Goal: Task Accomplishment & Management: Use online tool/utility

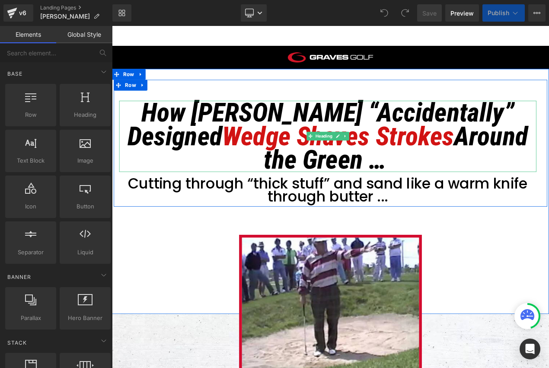
click at [279, 146] on span "Wedge" at bounding box center [285, 158] width 82 height 37
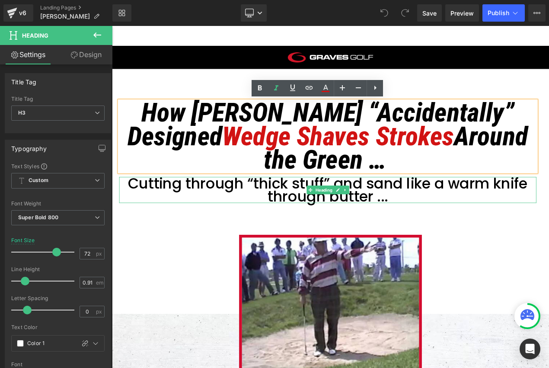
click at [307, 221] on span "Cutting through “thick stuff” and sand like a warm knife through butter ..." at bounding box center [370, 222] width 478 height 40
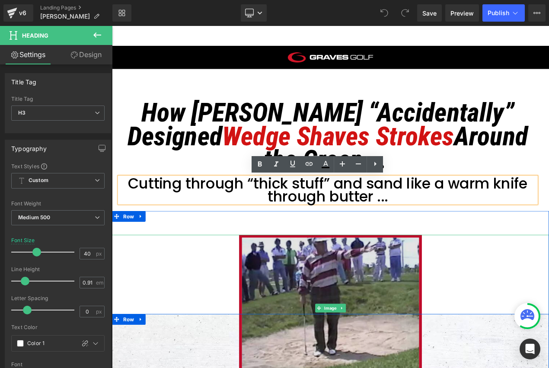
click at [344, 310] on img at bounding box center [373, 363] width 219 height 175
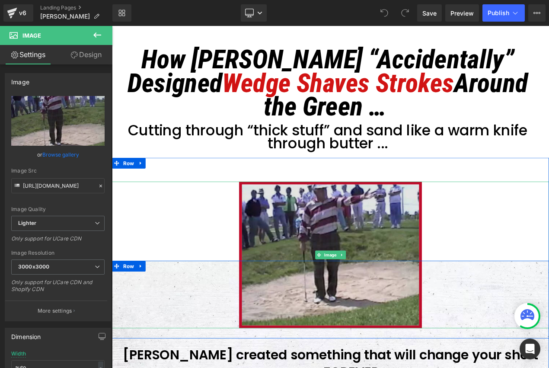
scroll to position [112, 0]
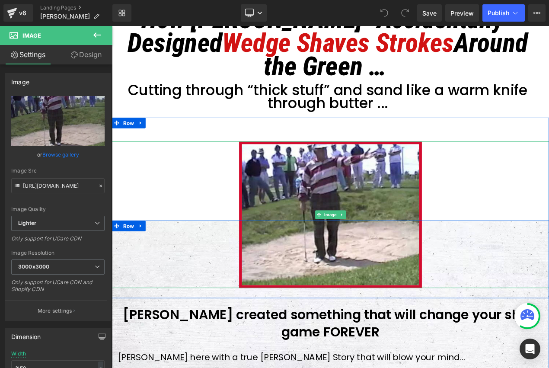
click at [189, 202] on div at bounding box center [373, 251] width 523 height 175
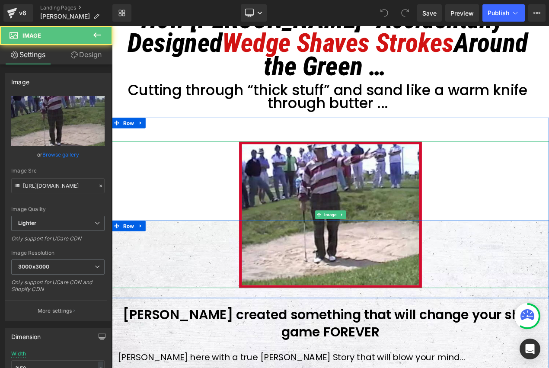
click at [199, 299] on div at bounding box center [373, 251] width 523 height 175
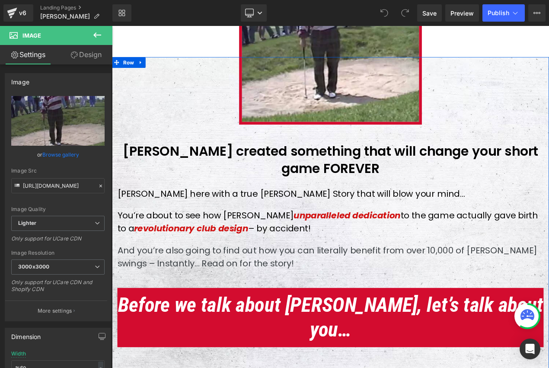
scroll to position [280, 0]
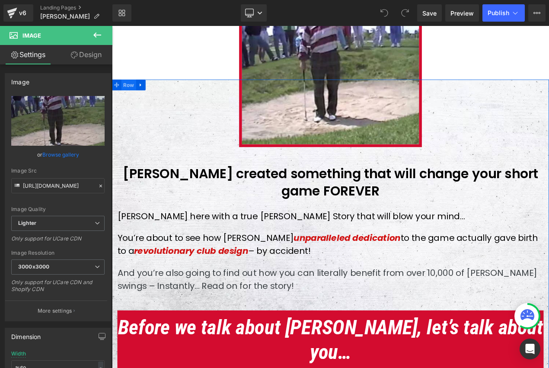
click at [126, 99] on span "Row" at bounding box center [132, 96] width 18 height 13
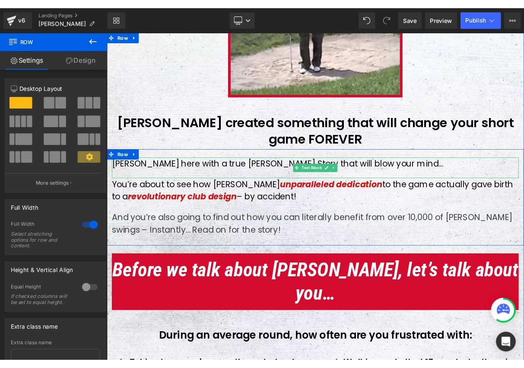
scroll to position [381, 0]
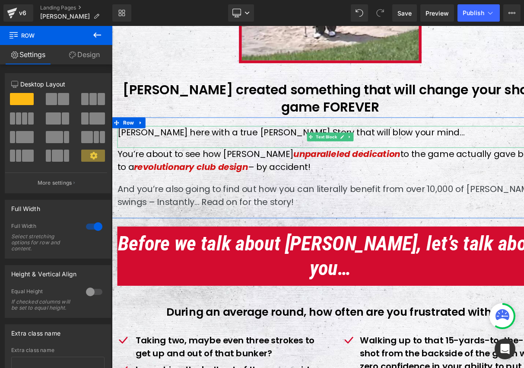
click at [261, 149] on p "[PERSON_NAME] here with a true [PERSON_NAME] Story that will blow your mind..." at bounding box center [373, 154] width 510 height 16
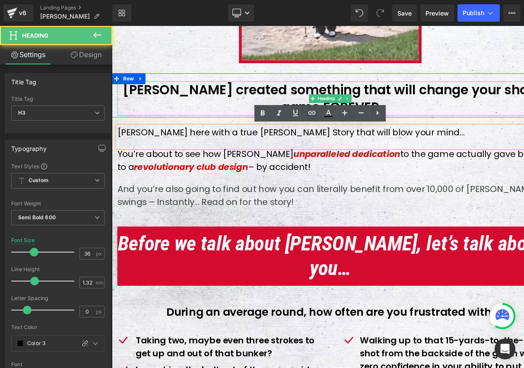
click at [239, 130] on h3 "[PERSON_NAME] created something that will change your short game FOREVER" at bounding box center [373, 112] width 510 height 41
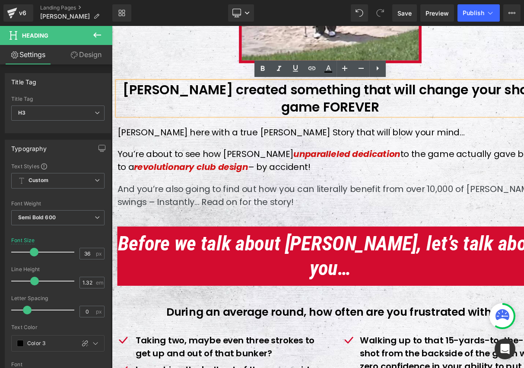
click at [276, 162] on div "[PERSON_NAME] here with a true [PERSON_NAME] Story that will blow your mind..." at bounding box center [373, 159] width 510 height 26
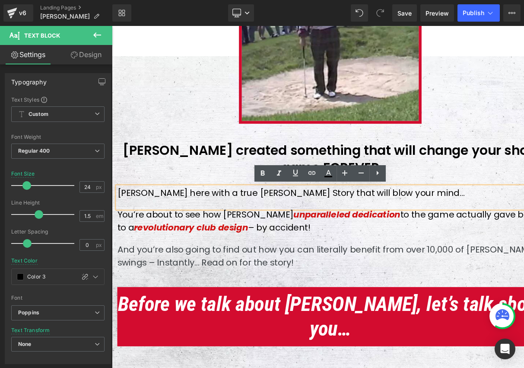
scroll to position [310, 0]
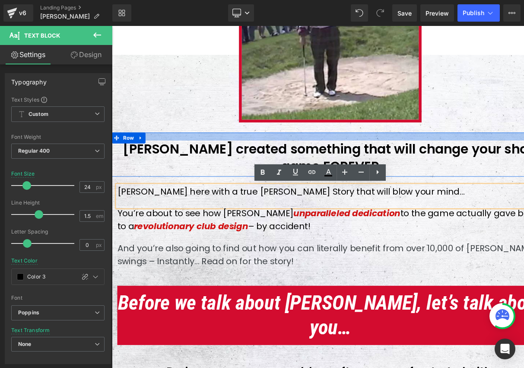
click at [226, 160] on div at bounding box center [373, 158] width 523 height 10
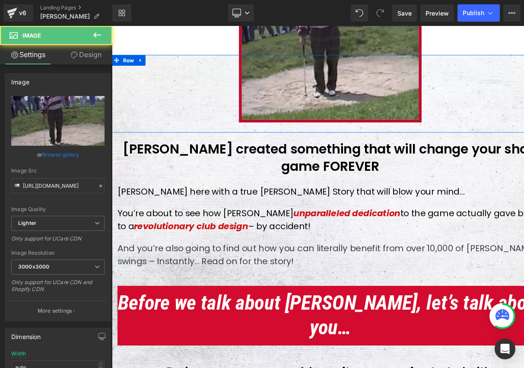
click at [355, 111] on img at bounding box center [373, 53] width 219 height 175
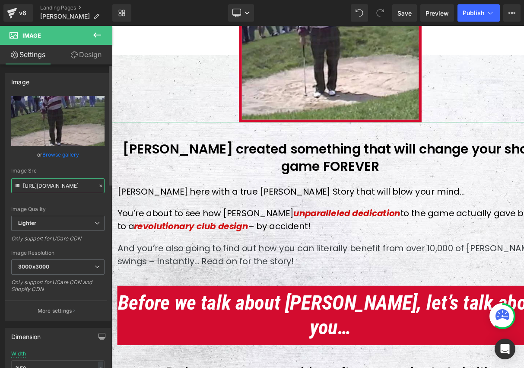
click at [72, 187] on input "[URL][DOMAIN_NAME]" at bounding box center [57, 185] width 93 height 15
click at [91, 185] on input "[URL][DOMAIN_NAME]" at bounding box center [57, 185] width 93 height 15
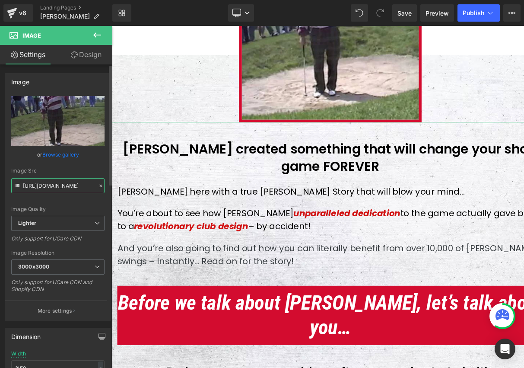
click at [91, 185] on input "[URL][DOMAIN_NAME]" at bounding box center [57, 185] width 93 height 15
click at [90, 186] on input "[URL][DOMAIN_NAME]" at bounding box center [57, 185] width 93 height 15
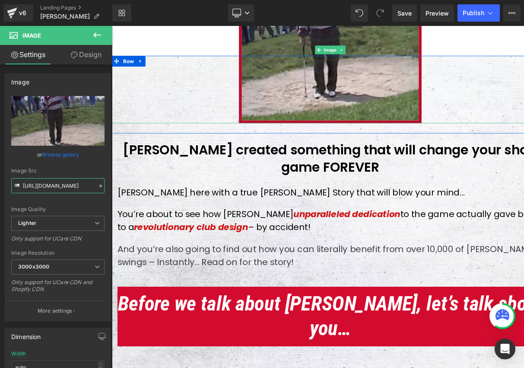
scroll to position [308, 0]
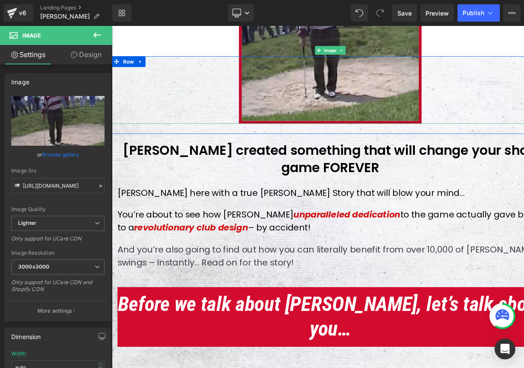
click at [306, 82] on img at bounding box center [373, 55] width 219 height 175
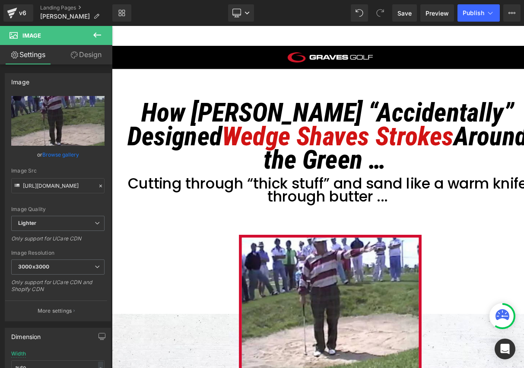
scroll to position [167, 0]
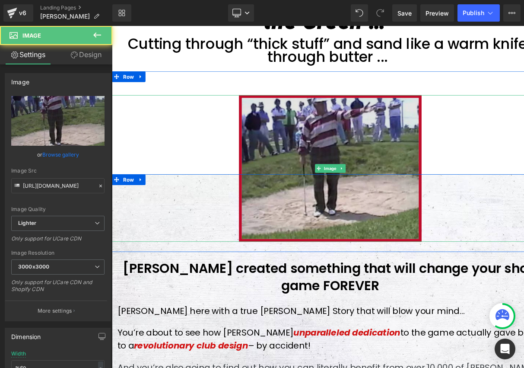
click at [280, 116] on img at bounding box center [373, 195] width 219 height 175
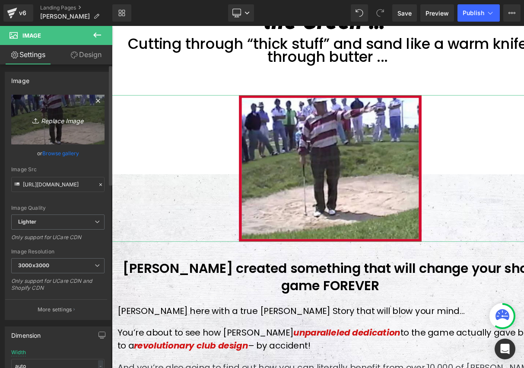
scroll to position [0, 0]
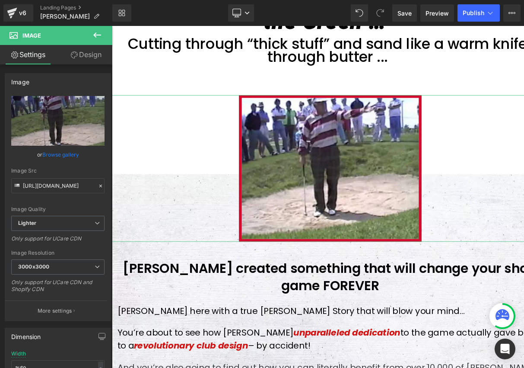
click at [97, 56] on link "Design" at bounding box center [86, 54] width 56 height 19
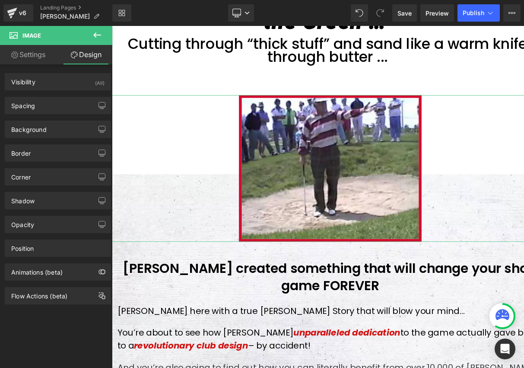
click at [27, 57] on link "Settings" at bounding box center [28, 54] width 56 height 19
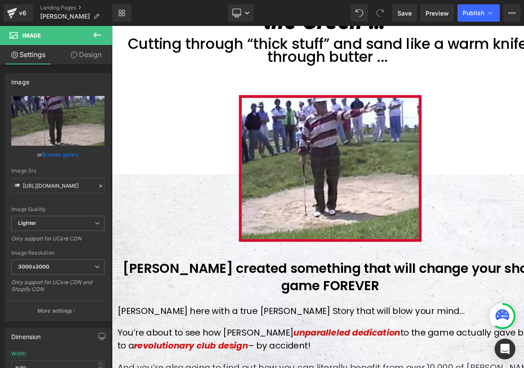
click at [102, 33] on icon at bounding box center [97, 35] width 10 height 10
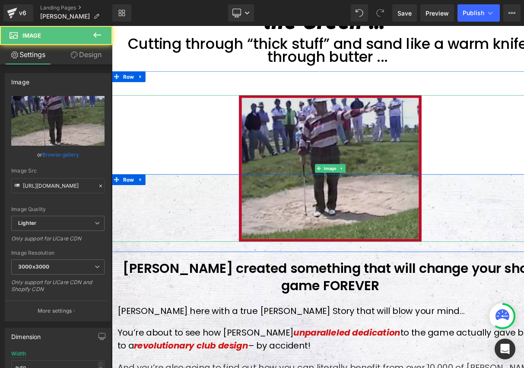
click at [264, 172] on img at bounding box center [373, 195] width 219 height 175
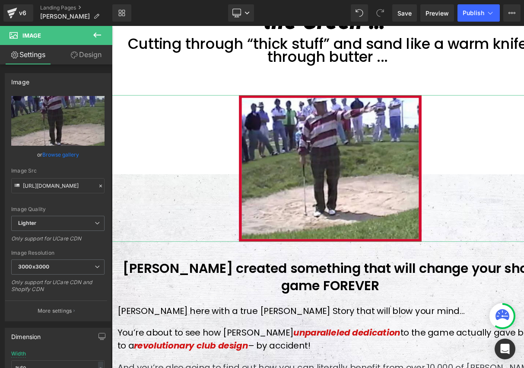
click at [96, 55] on link "Design" at bounding box center [86, 54] width 56 height 19
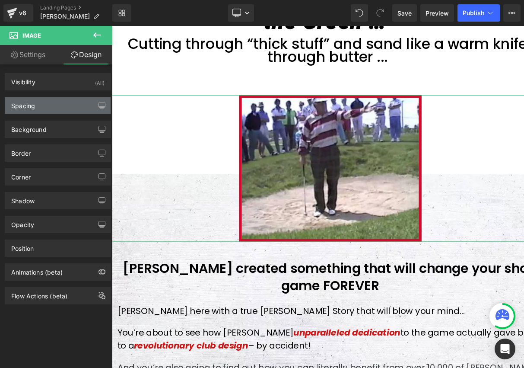
click at [82, 106] on div "Spacing" at bounding box center [57, 105] width 105 height 16
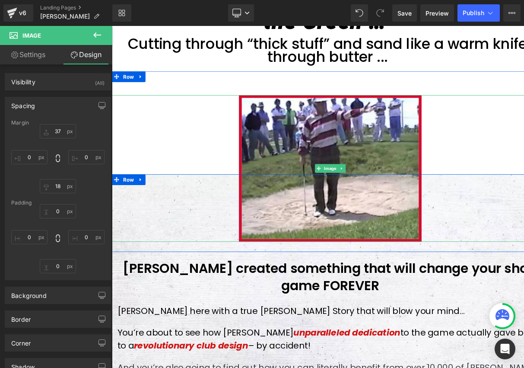
click at [224, 136] on div at bounding box center [373, 195] width 523 height 175
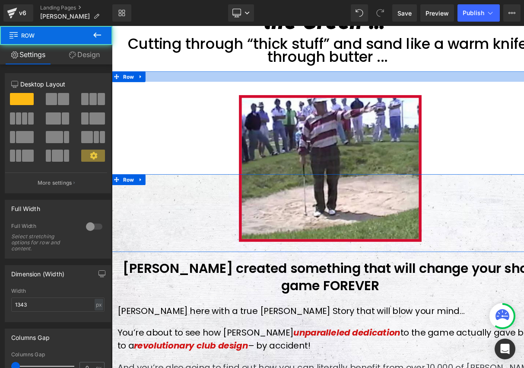
click at [217, 81] on div at bounding box center [373, 86] width 523 height 13
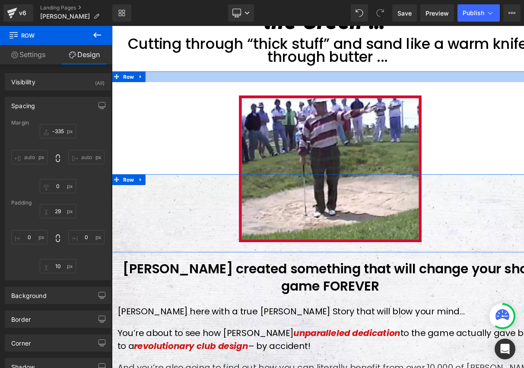
click at [183, 92] on div at bounding box center [373, 86] width 523 height 13
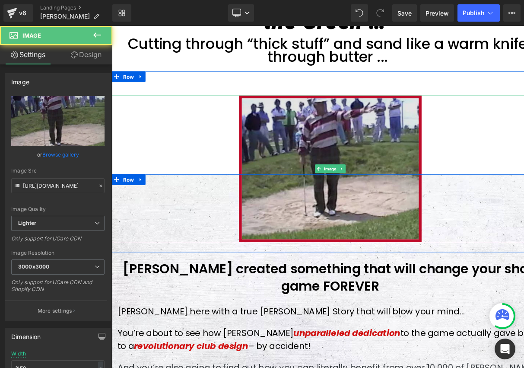
click at [285, 131] on img at bounding box center [373, 196] width 219 height 175
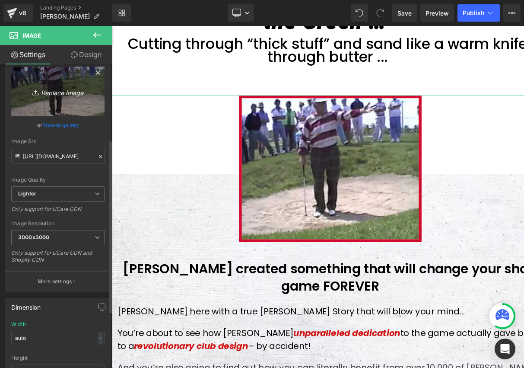
scroll to position [140, 0]
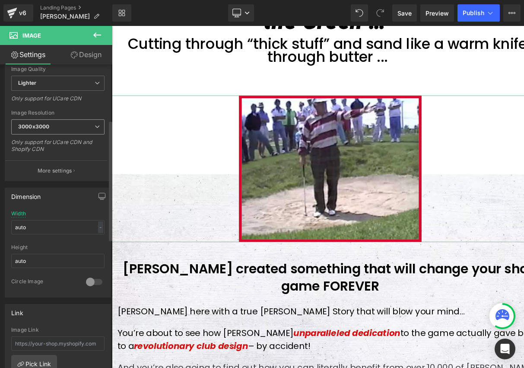
click at [84, 126] on span "3000x3000" at bounding box center [57, 126] width 93 height 15
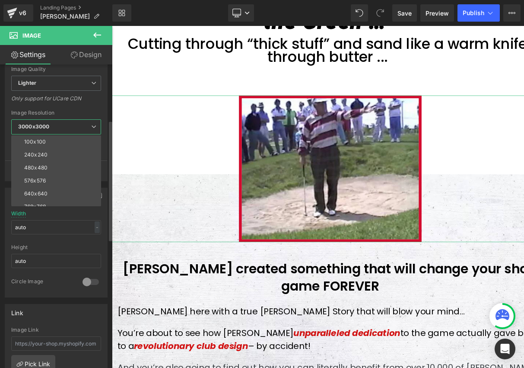
click at [99, 109] on div "[URL][DOMAIN_NAME] Replace Image Upload image or Browse gallery Image Src [URL]…" at bounding box center [56, 68] width 102 height 225
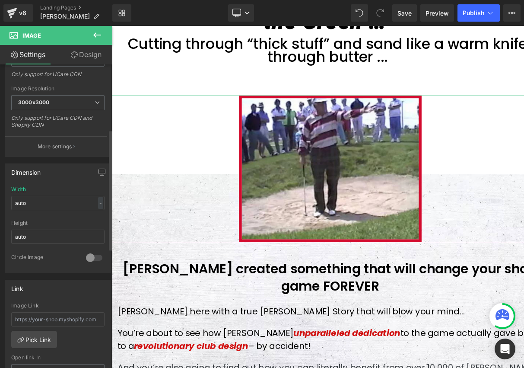
scroll to position [0, 0]
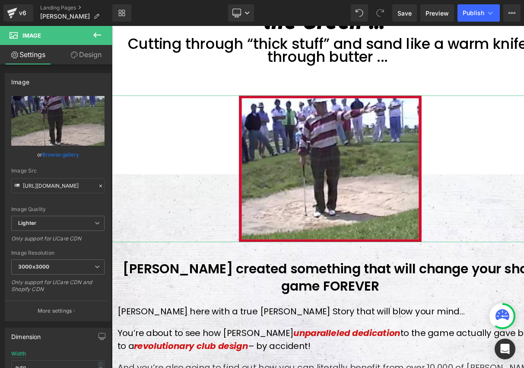
click at [92, 59] on link "Design" at bounding box center [86, 54] width 56 height 19
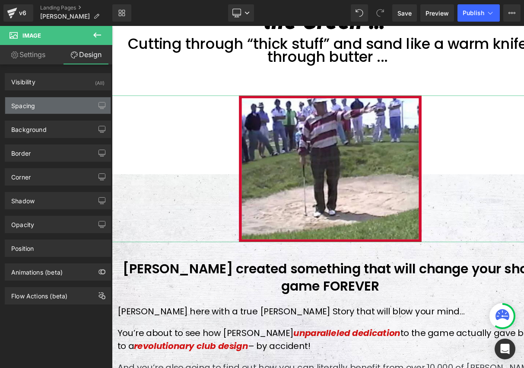
click at [52, 101] on div "Spacing" at bounding box center [57, 105] width 105 height 16
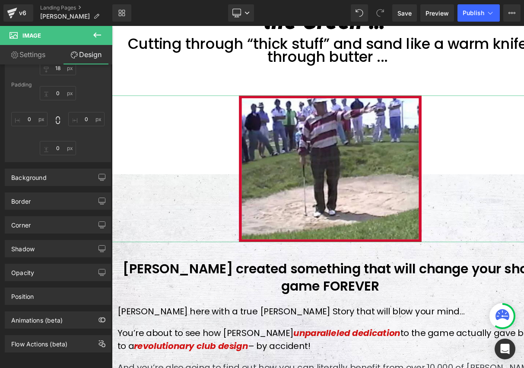
scroll to position [127, 0]
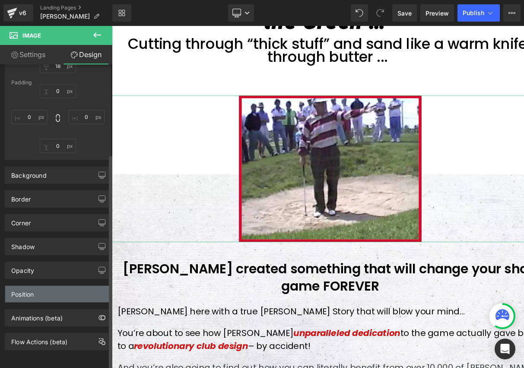
click at [52, 293] on div "Position" at bounding box center [57, 294] width 105 height 16
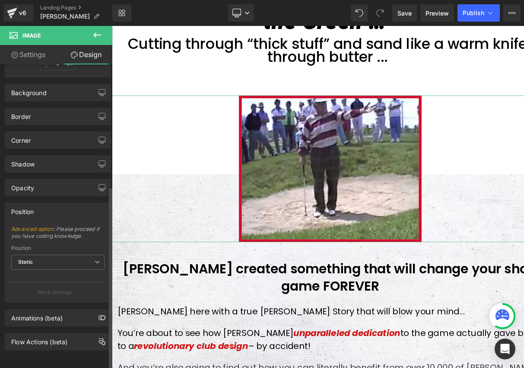
click at [53, 210] on div "Position" at bounding box center [57, 211] width 105 height 16
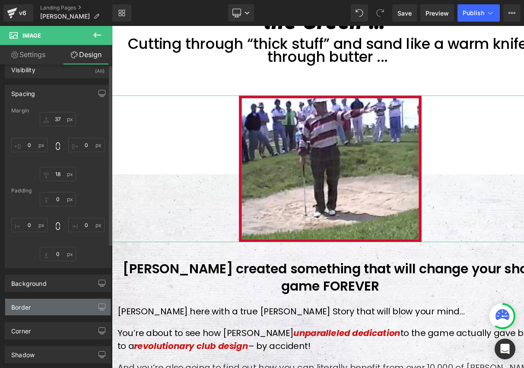
scroll to position [0, 0]
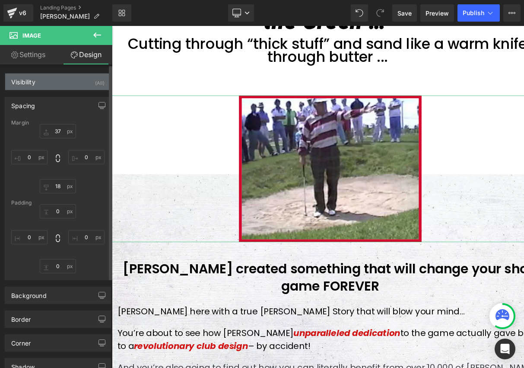
click at [33, 77] on div "Visibility" at bounding box center [23, 79] width 24 height 12
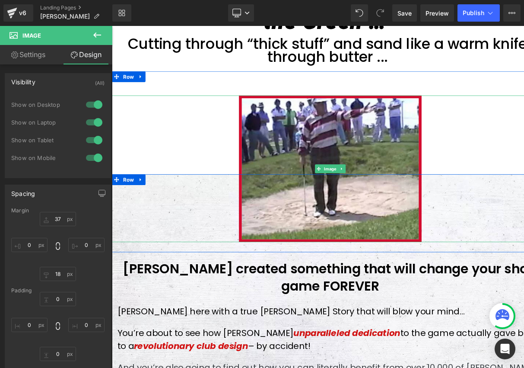
click at [210, 276] on div at bounding box center [373, 196] width 523 height 175
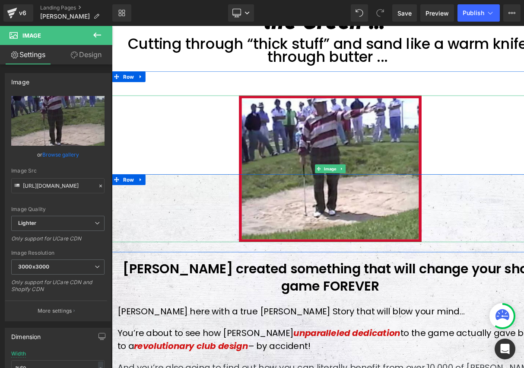
click at [209, 165] on div at bounding box center [373, 196] width 523 height 175
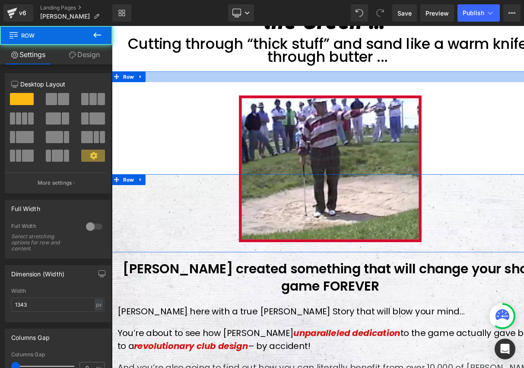
click at [193, 82] on div at bounding box center [373, 86] width 523 height 13
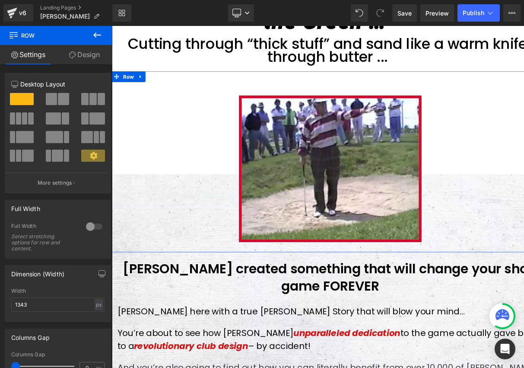
click at [97, 57] on link "Design" at bounding box center [84, 54] width 56 height 19
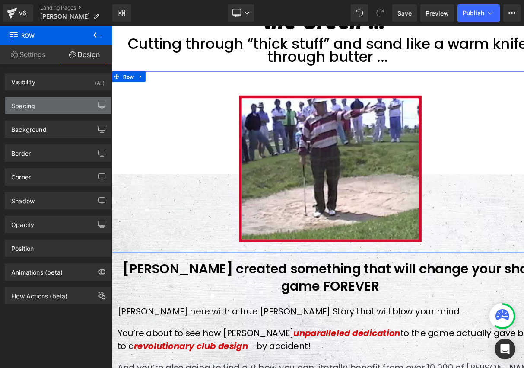
click at [63, 106] on div "Spacing" at bounding box center [57, 105] width 105 height 16
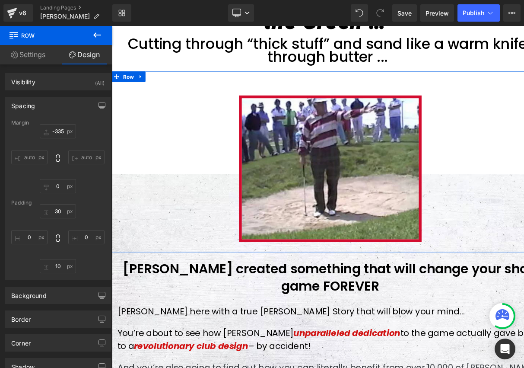
click at [63, 106] on div "Spacing" at bounding box center [57, 105] width 105 height 16
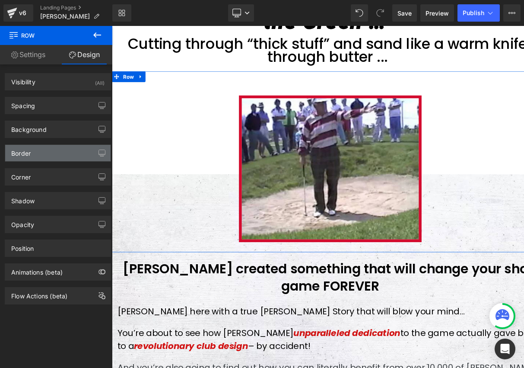
click at [57, 158] on div "Border" at bounding box center [57, 153] width 105 height 16
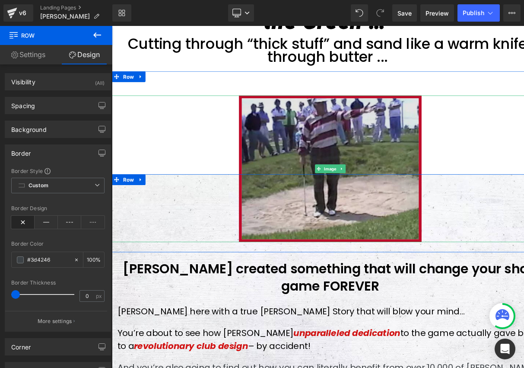
click at [273, 172] on img at bounding box center [373, 196] width 219 height 175
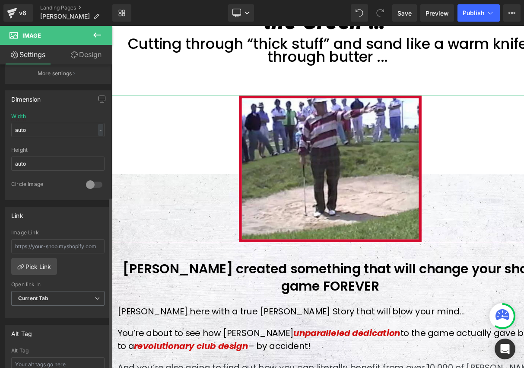
scroll to position [334, 0]
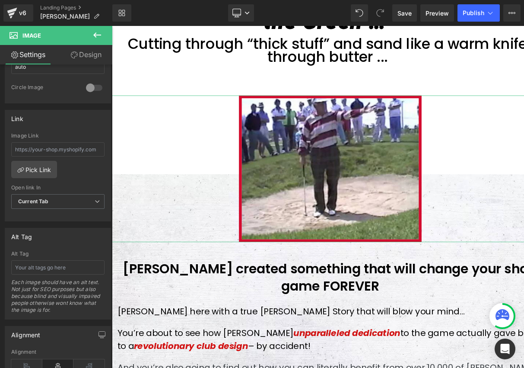
click at [86, 59] on link "Design" at bounding box center [86, 54] width 56 height 19
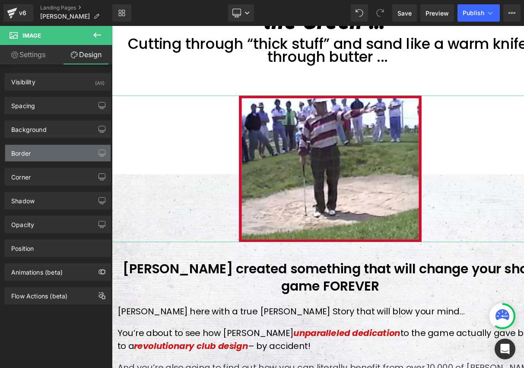
click at [46, 152] on div "Border" at bounding box center [57, 153] width 105 height 16
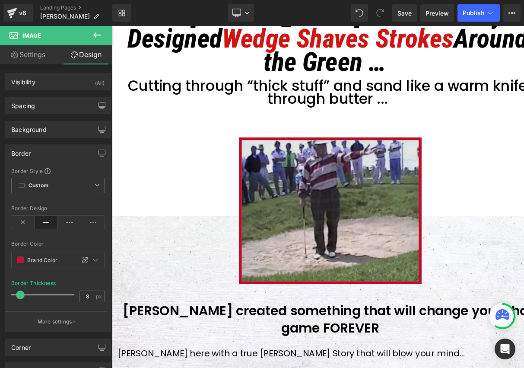
scroll to position [0, 0]
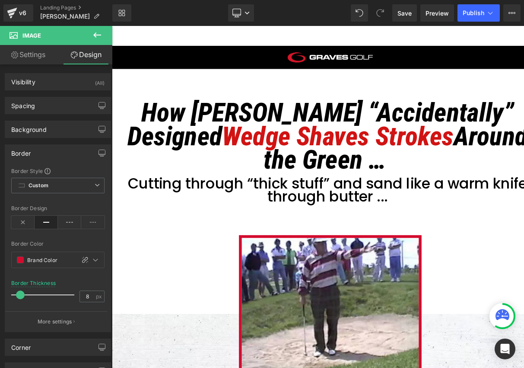
click at [464, 157] on span "Shaves Strokes" at bounding box center [427, 158] width 188 height 37
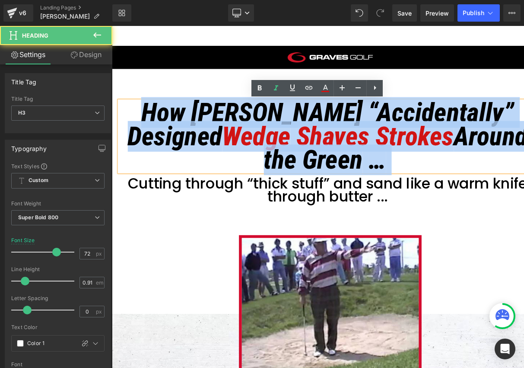
drag, startPoint x: 166, startPoint y: 127, endPoint x: 453, endPoint y: 182, distance: 291.8
click at [453, 182] on h3 "How [PERSON_NAME] “Accidentally” Designed Wedge Shaves Strokes Around the Green…" at bounding box center [370, 157] width 499 height 85
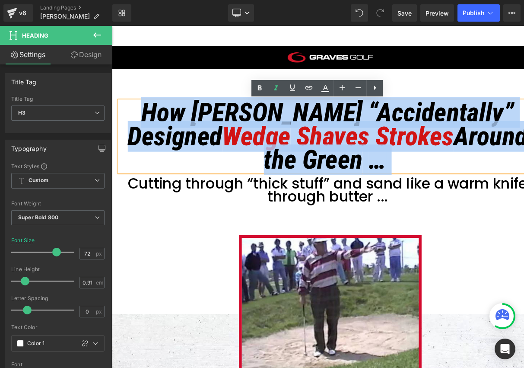
copy span "How [PERSON_NAME] “Accidentally” Designed Wedge Shaves Strokes Around the Green…"
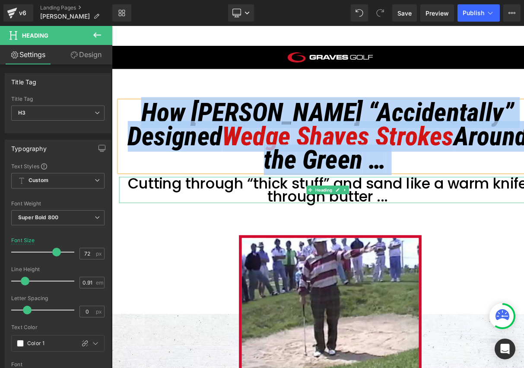
click at [326, 217] on span "Cutting through “thick stuff” and sand like a warm knife through butter ..." at bounding box center [370, 222] width 478 height 40
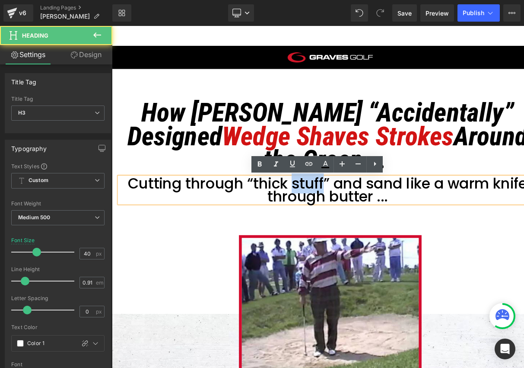
click at [326, 217] on span "Cutting through “thick stuff” and sand like a warm knife through butter ..." at bounding box center [370, 222] width 478 height 40
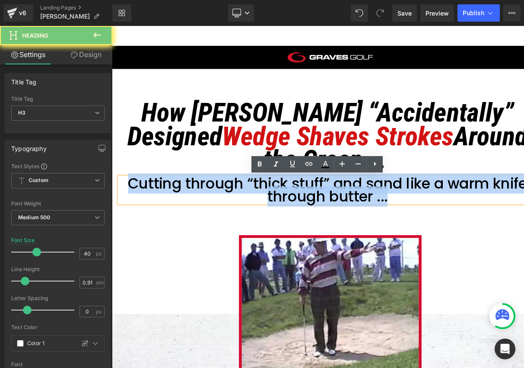
click at [327, 217] on span "Cutting through “thick stuff” and sand like a warm knife through butter ..." at bounding box center [370, 222] width 478 height 40
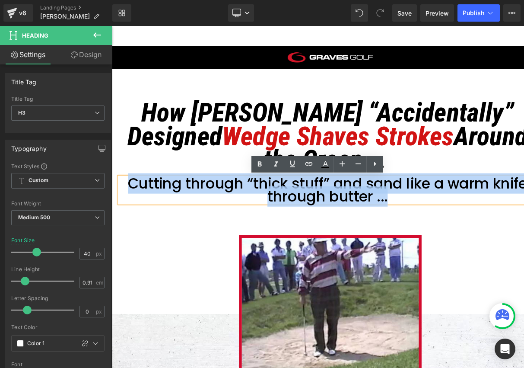
copy span "Cutting through “thick stuff” and sand like a warm knife through butter ..."
